Goal: Transaction & Acquisition: Purchase product/service

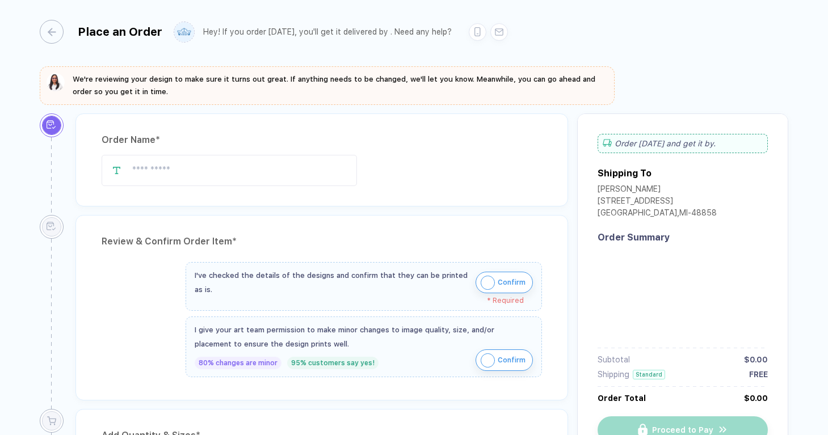
type input "**********"
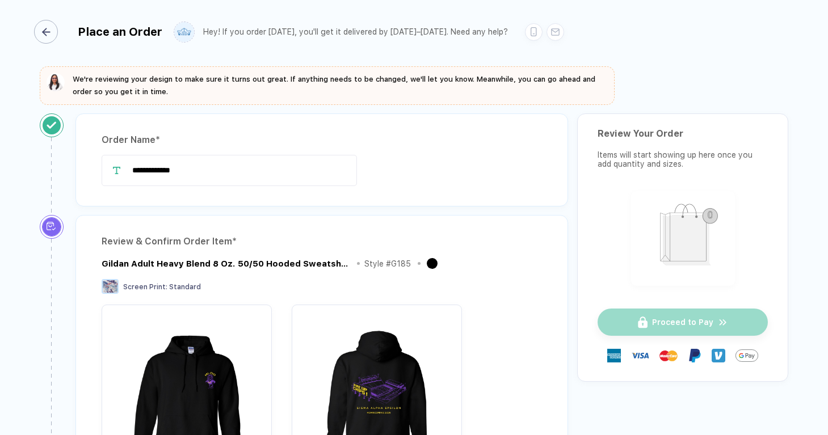
click at [50, 26] on div "button" at bounding box center [46, 32] width 24 height 24
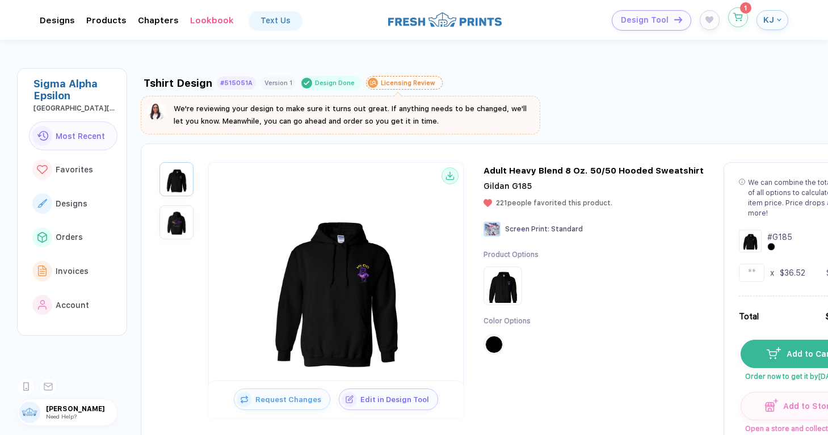
click at [739, 20] on icon "button" at bounding box center [738, 17] width 10 height 9
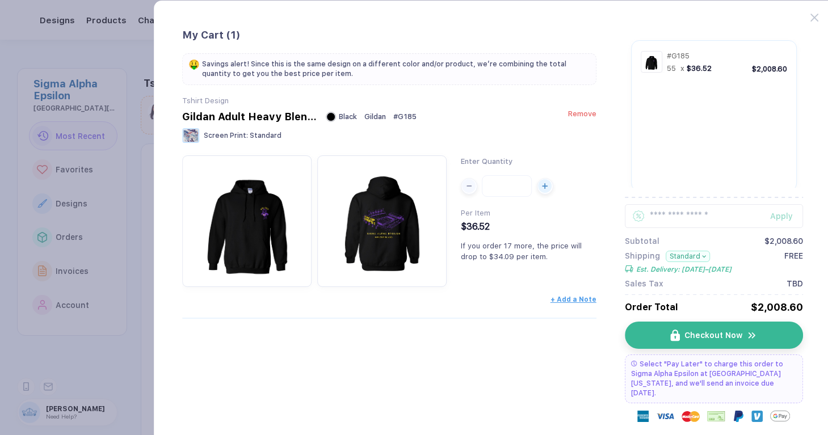
click at [578, 115] on span "Remove" at bounding box center [582, 113] width 28 height 9
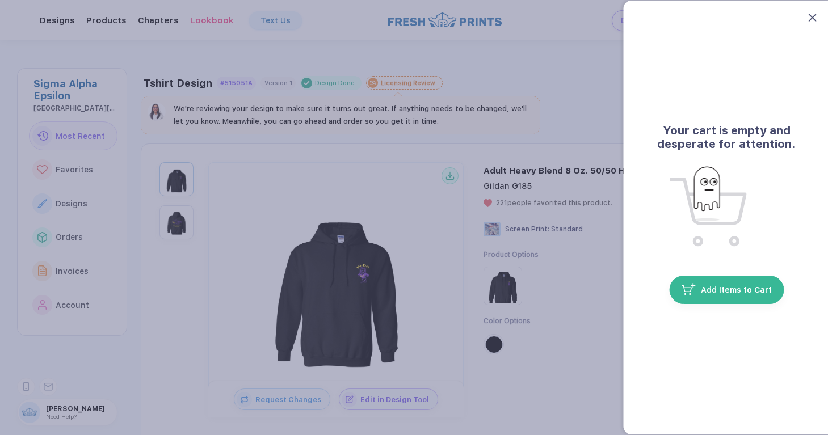
click at [812, 19] on icon at bounding box center [812, 18] width 8 height 8
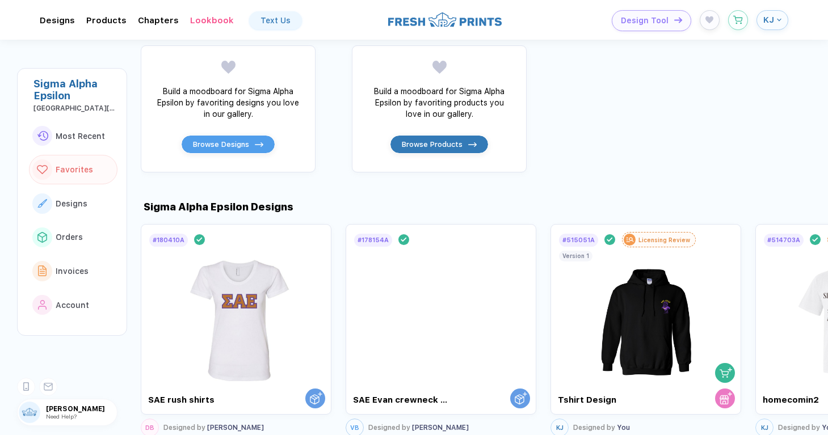
scroll to position [476, 0]
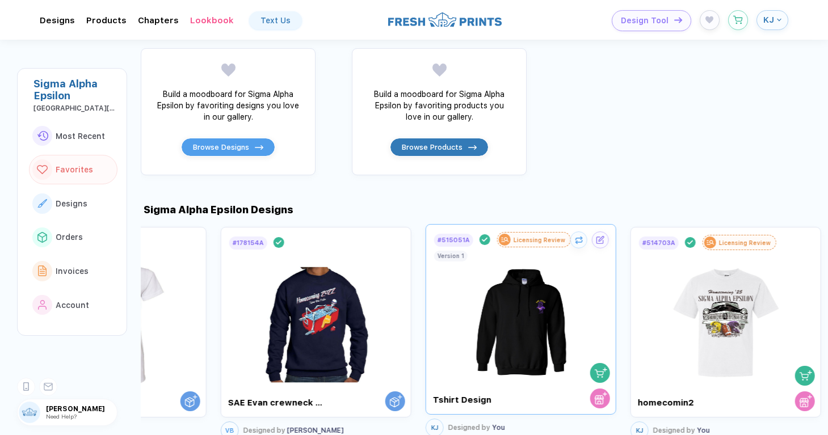
drag, startPoint x: 661, startPoint y: 290, endPoint x: 537, endPoint y: 290, distance: 124.8
click at [537, 290] on img at bounding box center [521, 314] width 128 height 133
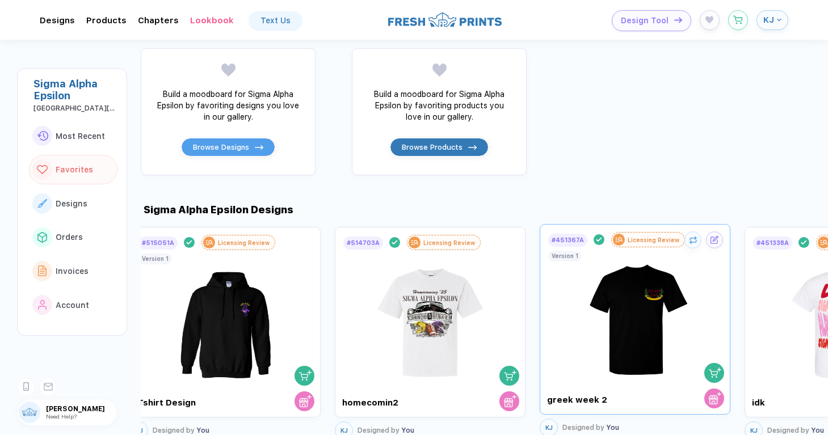
drag, startPoint x: 626, startPoint y: 276, endPoint x: 497, endPoint y: 291, distance: 130.2
click at [571, 291] on img at bounding box center [635, 314] width 128 height 133
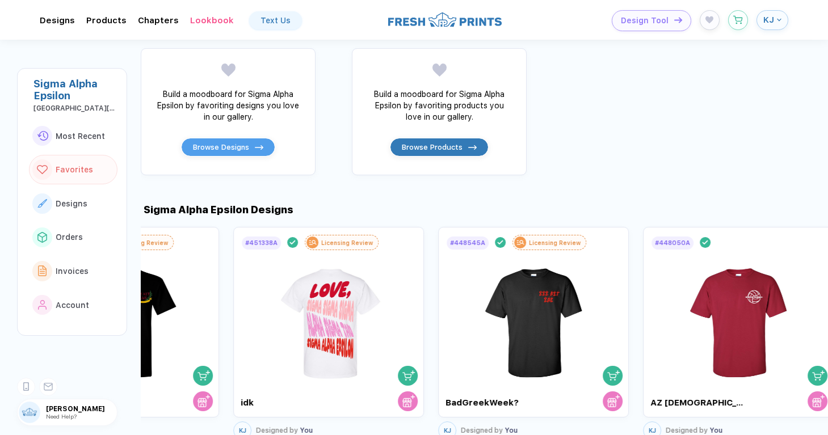
drag, startPoint x: 547, startPoint y: 290, endPoint x: 430, endPoint y: 296, distance: 117.6
click at [430, 296] on div "# 180410A Design Done SAE rush shirts DB Designed by [PERSON_NAME] # 178154A De…" at bounding box center [484, 333] width 687 height 218
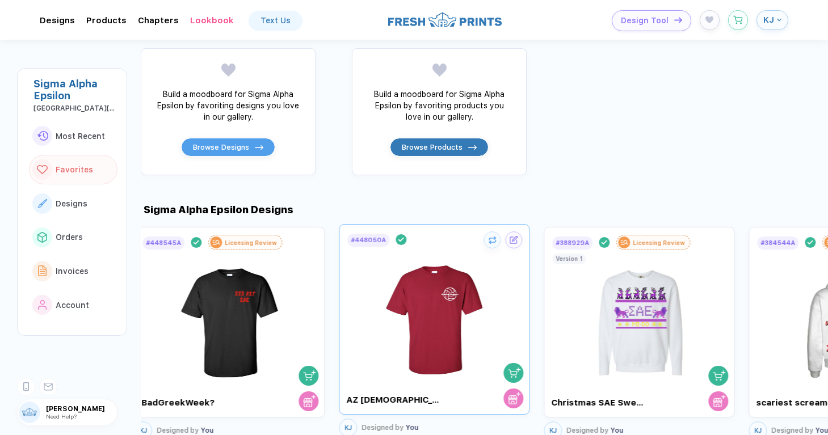
drag, startPoint x: 480, startPoint y: 296, endPoint x: 417, endPoint y: 294, distance: 63.0
click at [416, 294] on img at bounding box center [434, 314] width 128 height 133
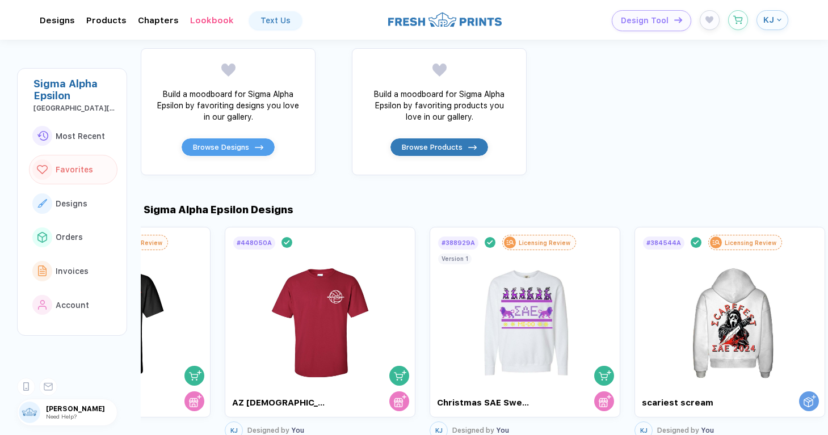
drag, startPoint x: 514, startPoint y: 296, endPoint x: 415, endPoint y: 297, distance: 99.3
click at [415, 297] on div "# 180410A Design Done SAE rush shirts DB Designed by [PERSON_NAME] # 178154A De…" at bounding box center [484, 333] width 687 height 218
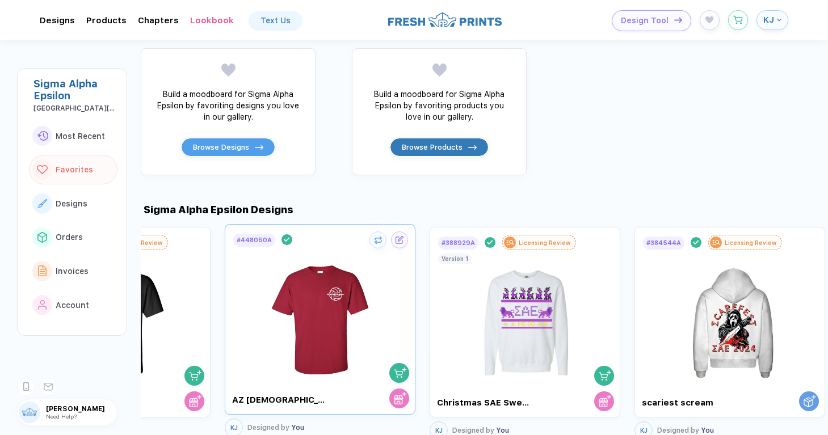
drag, startPoint x: 466, startPoint y: 298, endPoint x: 396, endPoint y: 296, distance: 69.8
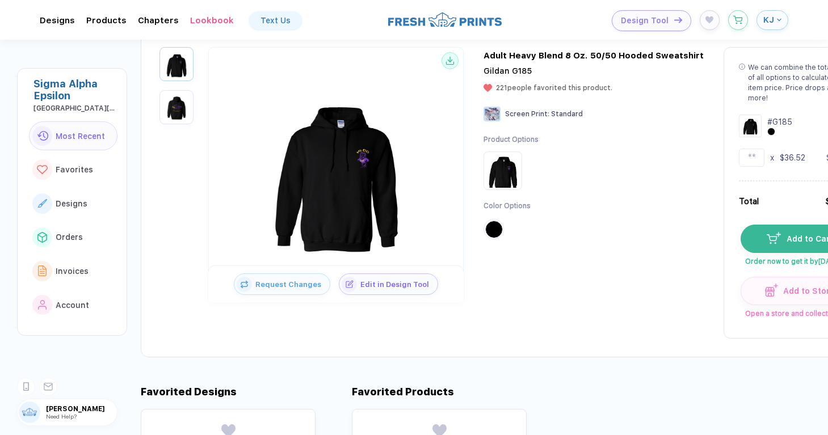
scroll to position [0, 0]
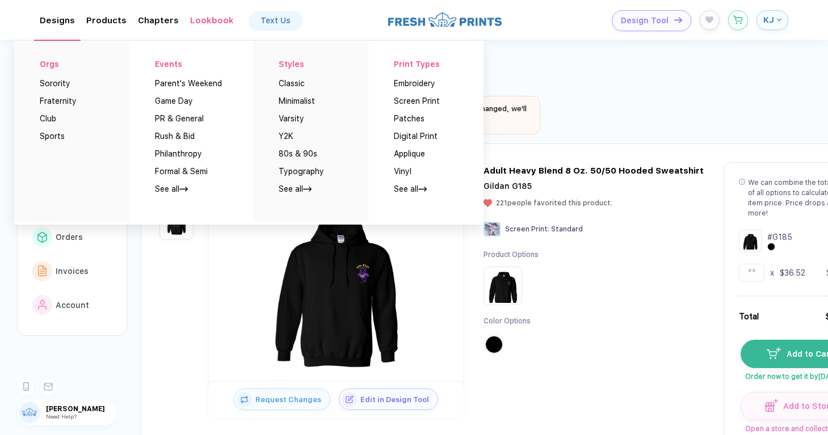
click at [62, 20] on div "Designs Orgs Sorority Fraternity Club Sports Events Parent's Weekend Game Day P…" at bounding box center [57, 20] width 35 height 10
